Goal: Find specific page/section: Find specific page/section

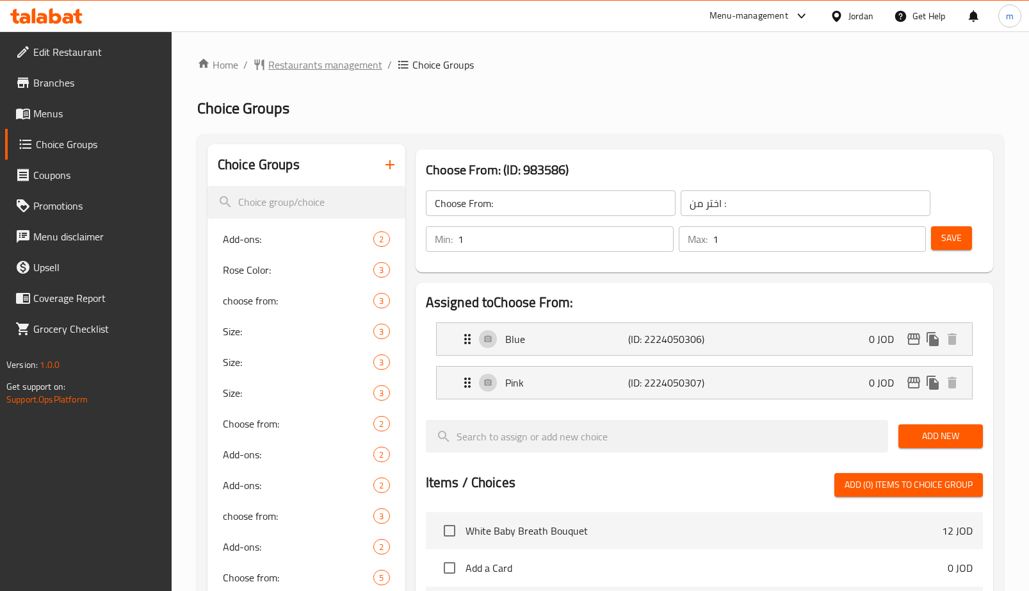
click at [326, 58] on span "Restaurants management" at bounding box center [325, 64] width 114 height 15
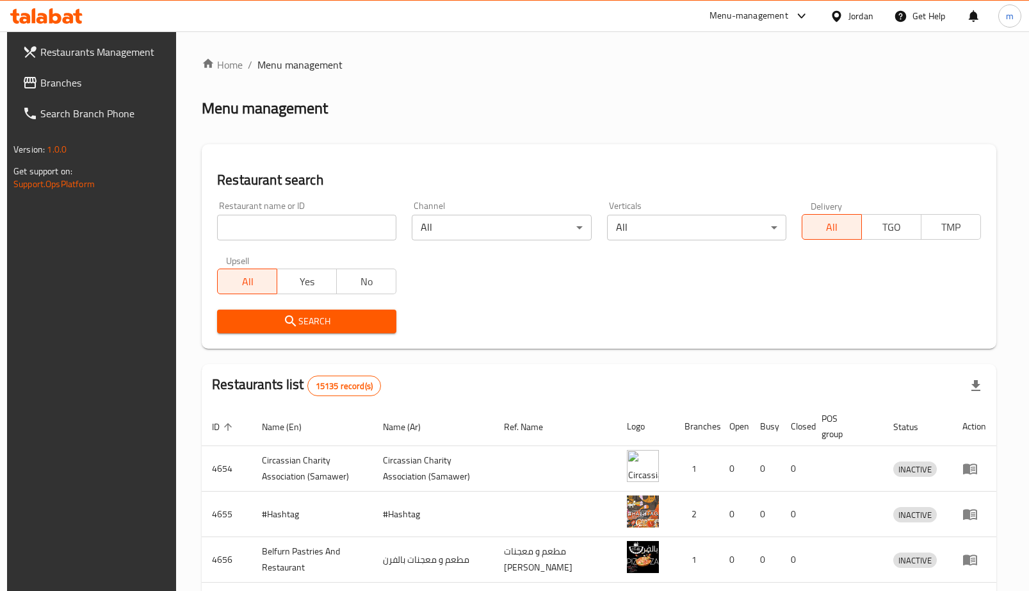
click at [872, 5] on div "Jordan" at bounding box center [852, 16] width 64 height 31
click at [863, 13] on div "Jordan" at bounding box center [861, 16] width 25 height 14
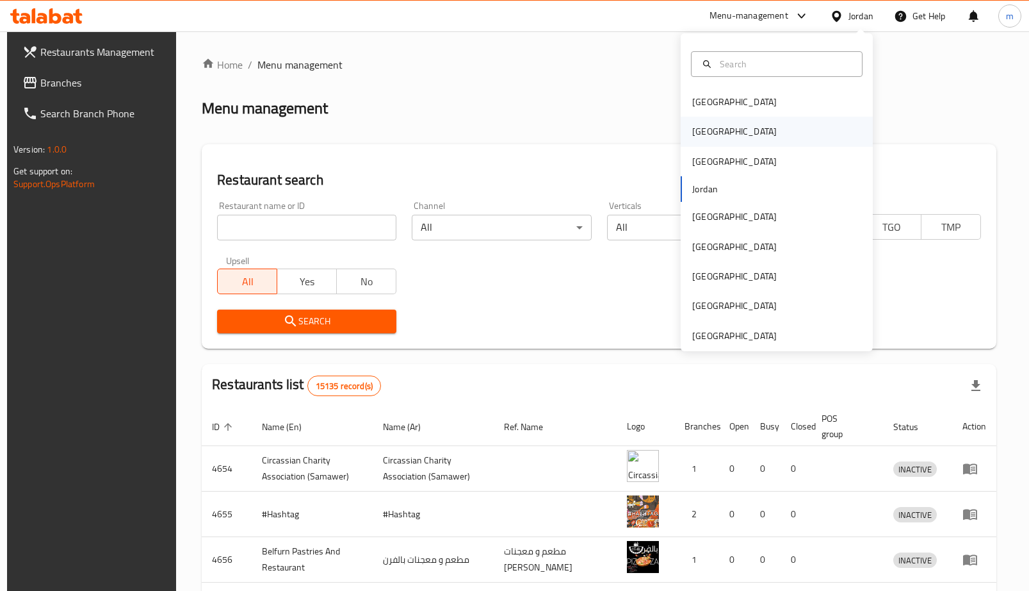
click at [708, 133] on div "[GEOGRAPHIC_DATA]" at bounding box center [734, 131] width 105 height 29
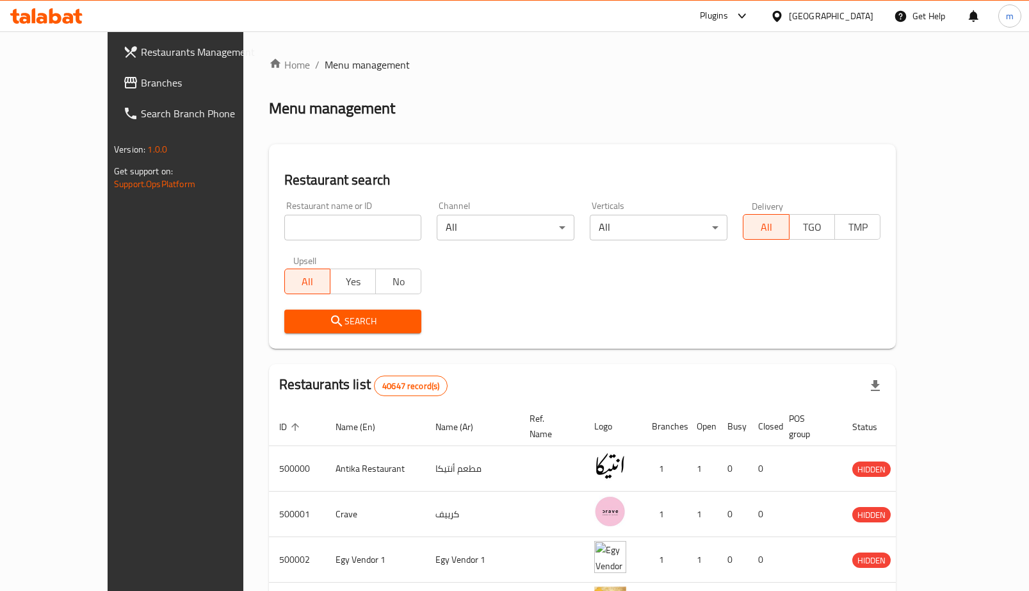
click at [141, 81] on span "Branches" at bounding box center [205, 82] width 128 height 15
